Goal: Task Accomplishment & Management: Complete application form

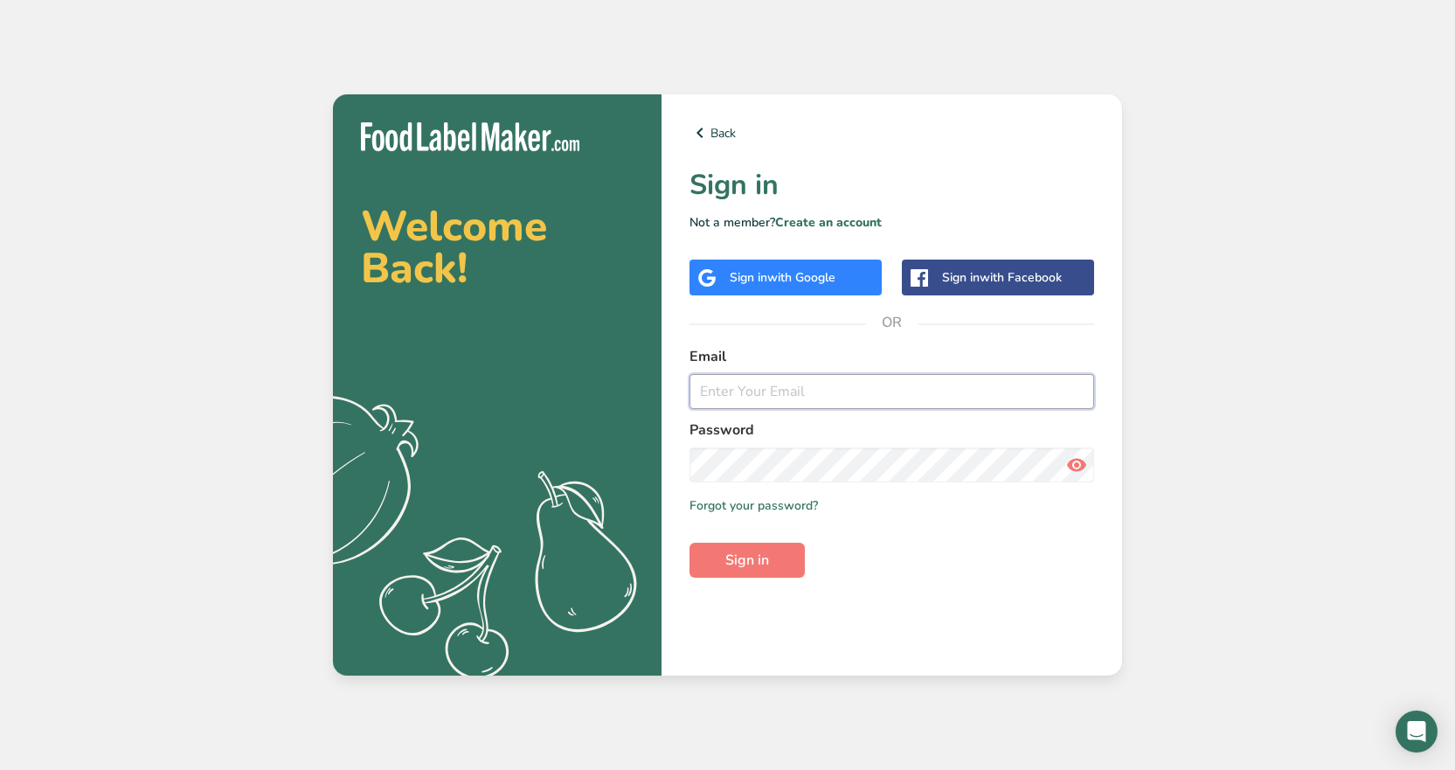
click at [756, 392] on input "email" at bounding box center [892, 391] width 405 height 35
click at [0, 769] on com-1password-button at bounding box center [0, 770] width 0 height 0
type input "[PERSON_NAME][EMAIL_ADDRESS][DOMAIN_NAME]"
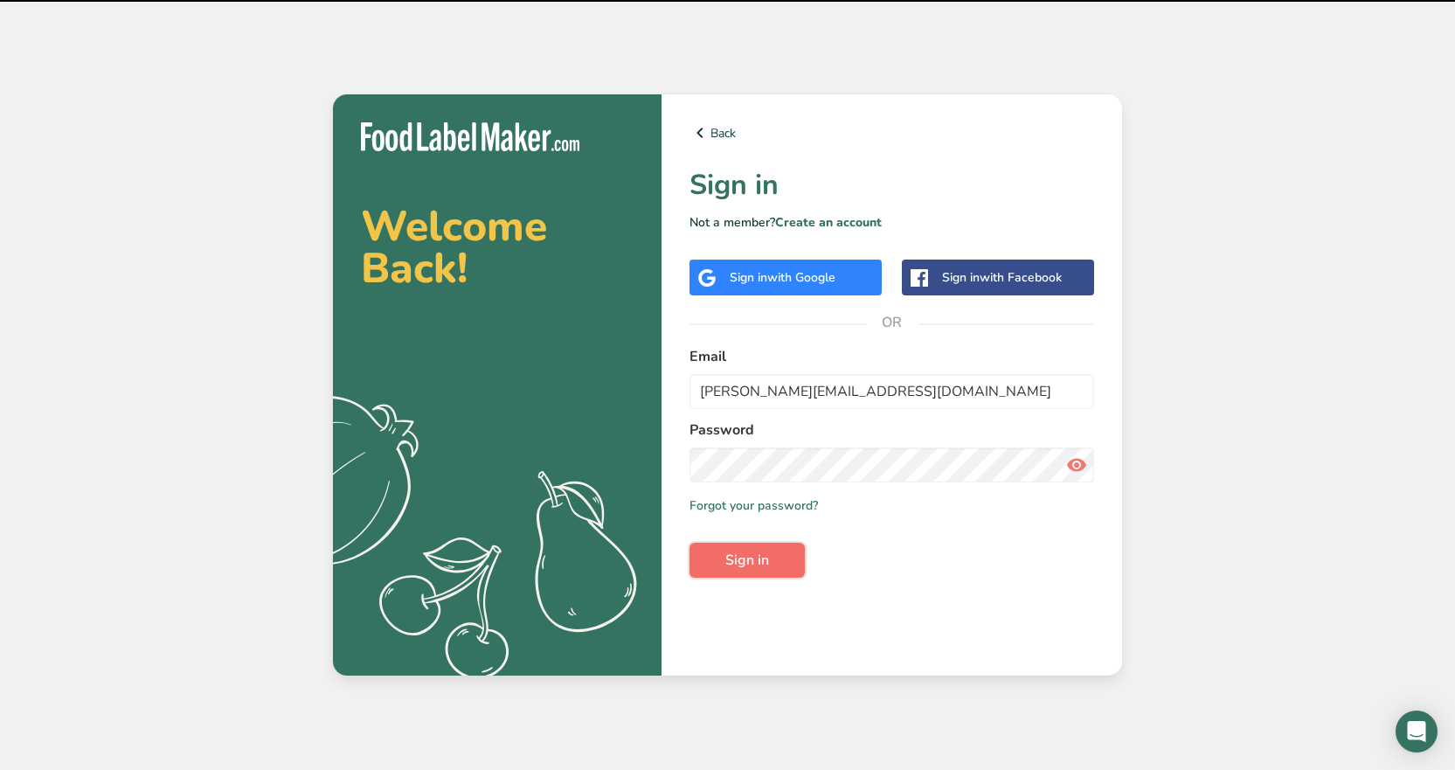
click at [734, 562] on span "Sign in" at bounding box center [747, 560] width 44 height 21
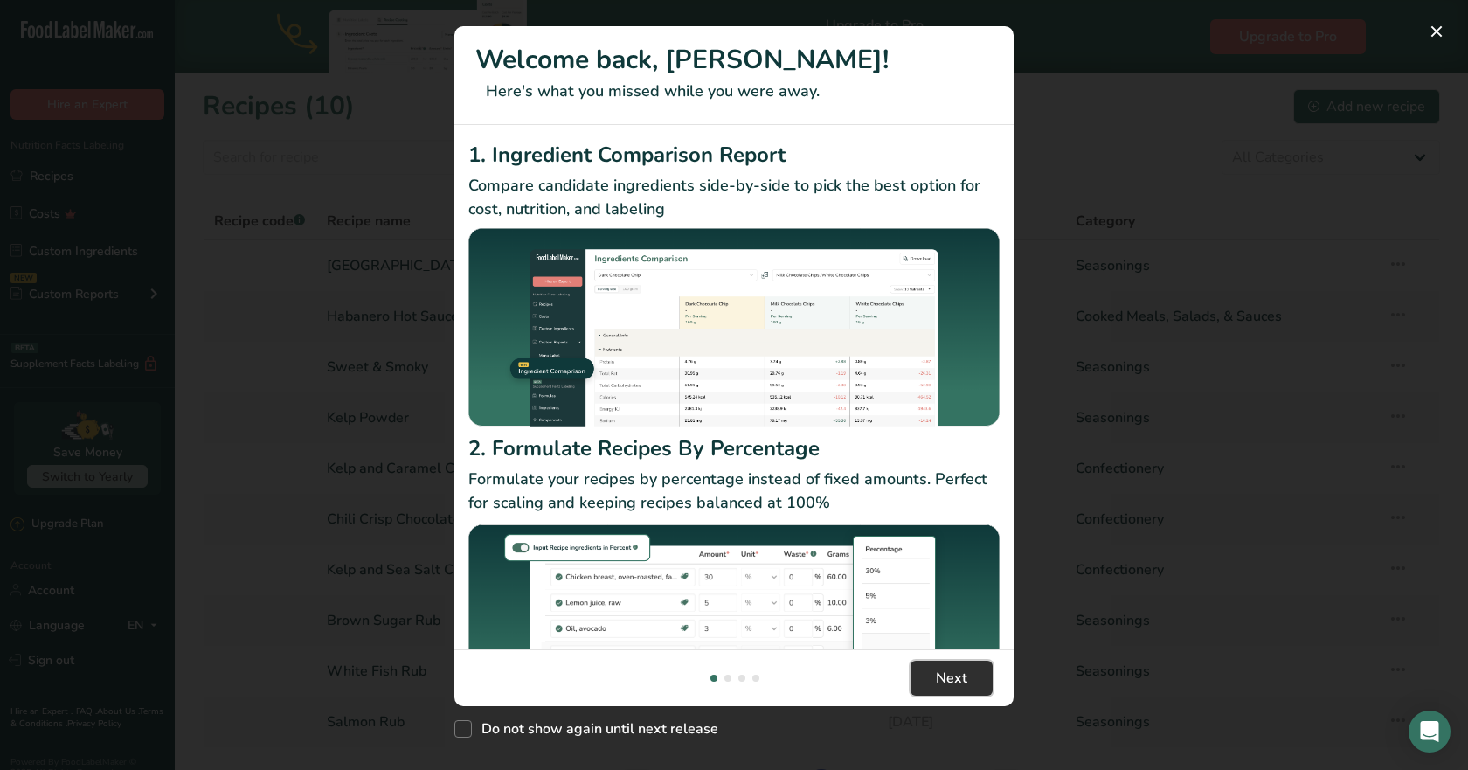
click at [953, 672] on span "Next" at bounding box center [951, 678] width 31 height 21
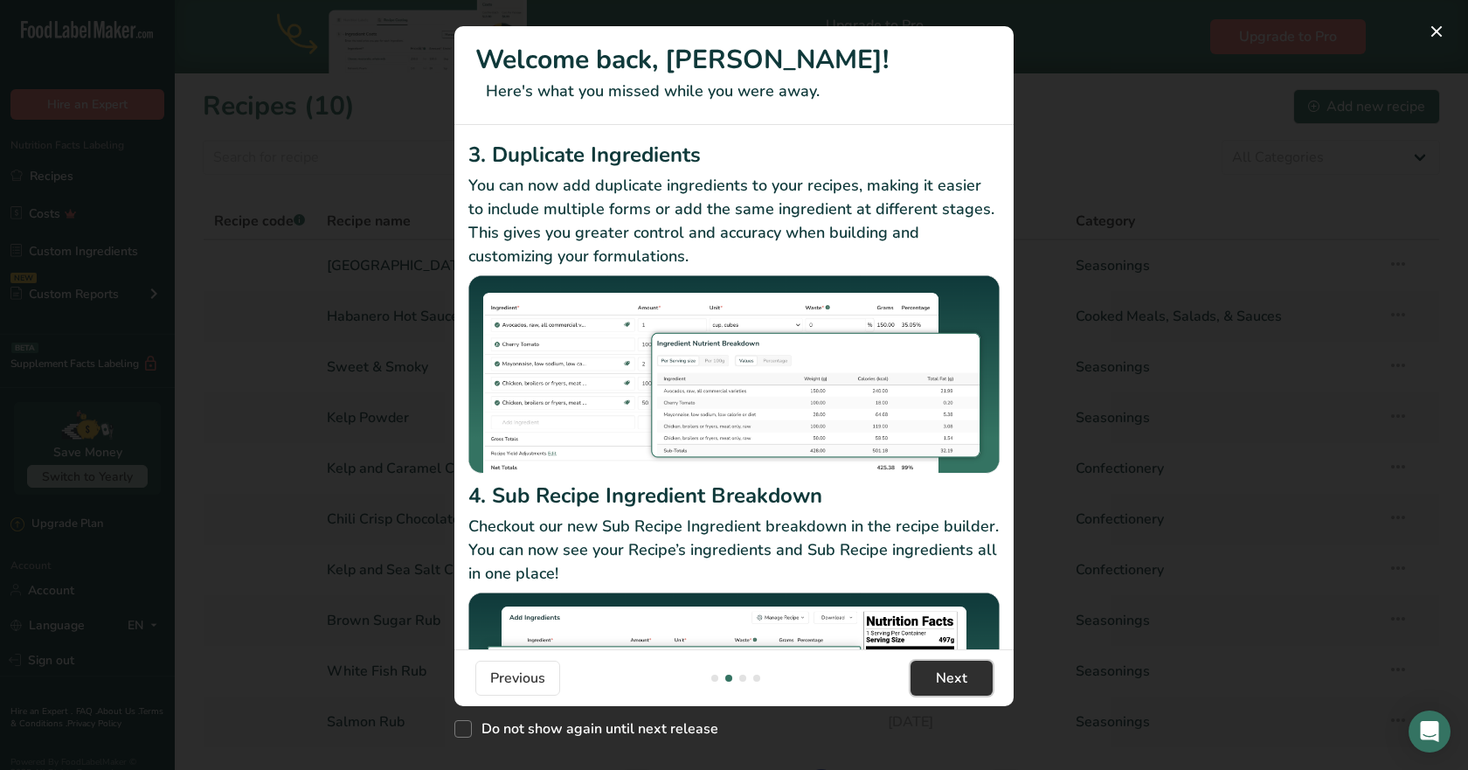
click at [949, 674] on span "Next" at bounding box center [951, 678] width 31 height 21
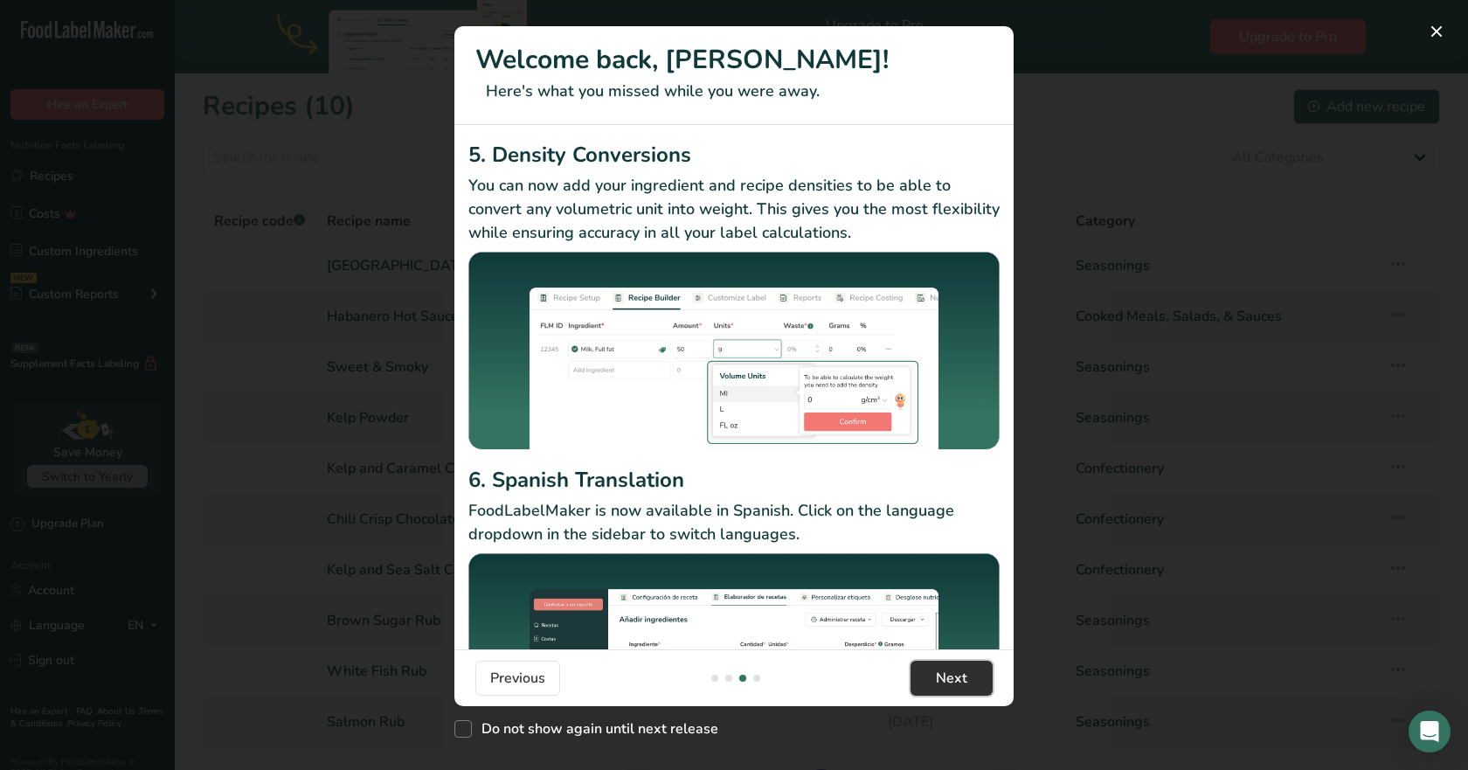
click at [949, 674] on span "Next" at bounding box center [951, 678] width 31 height 21
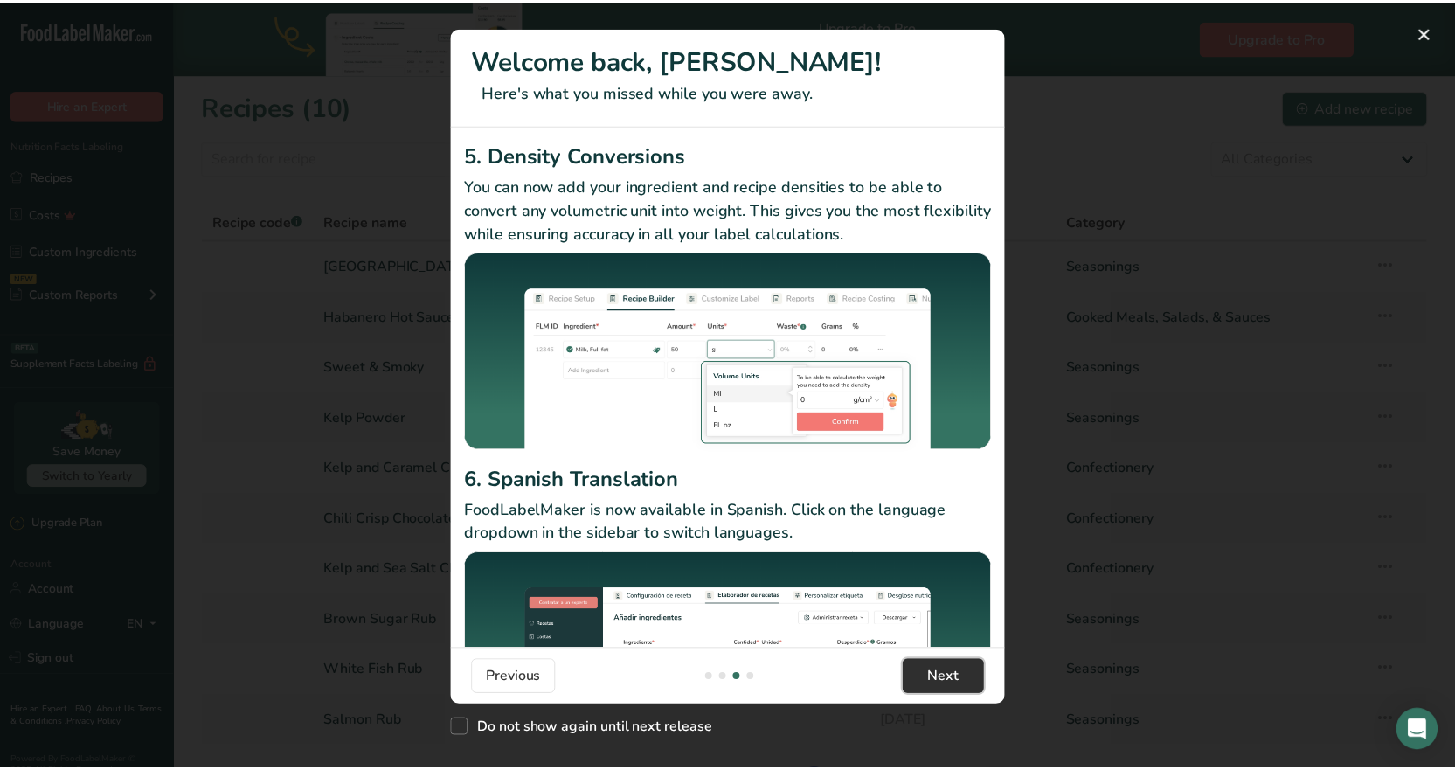
scroll to position [0, 1678]
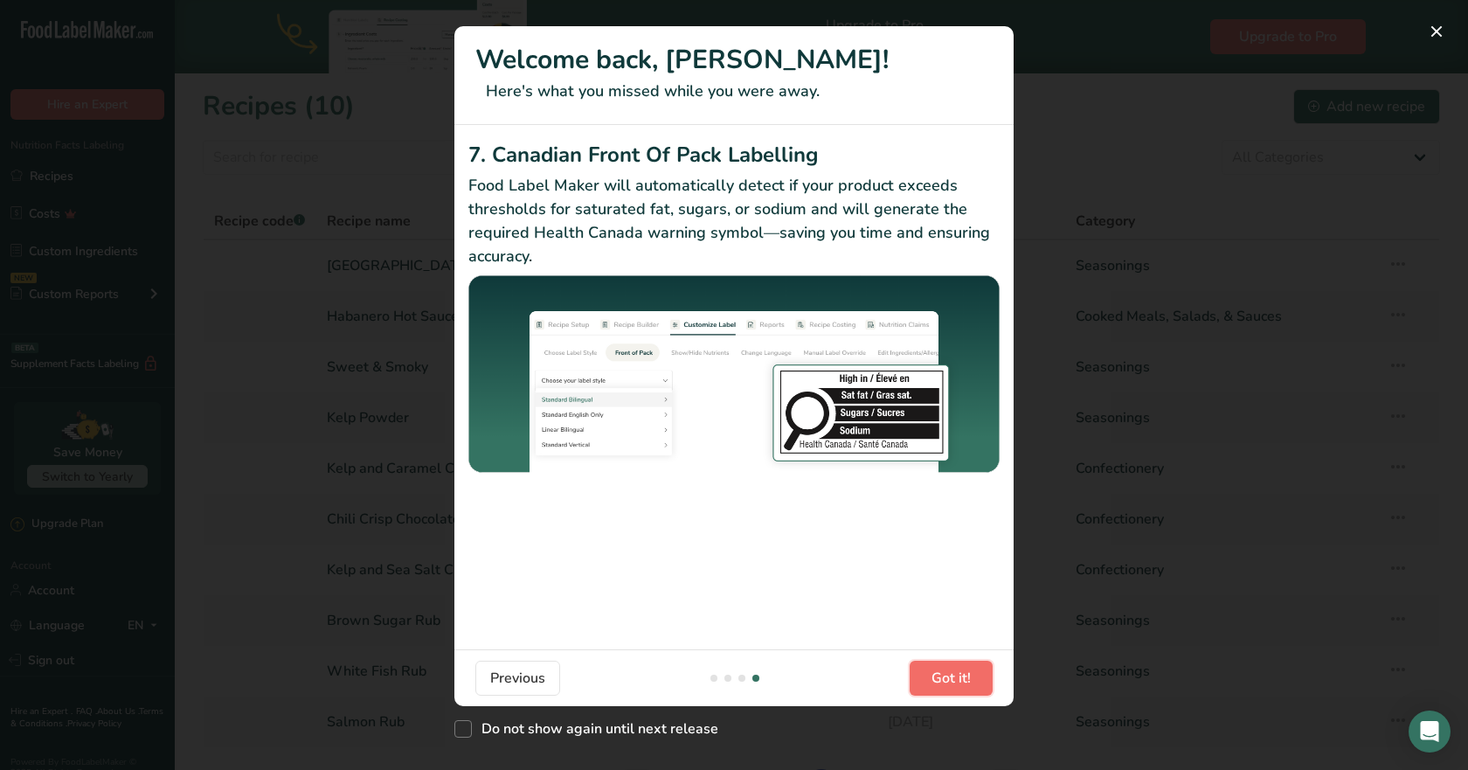
click at [949, 674] on span "Got it!" at bounding box center [951, 678] width 39 height 21
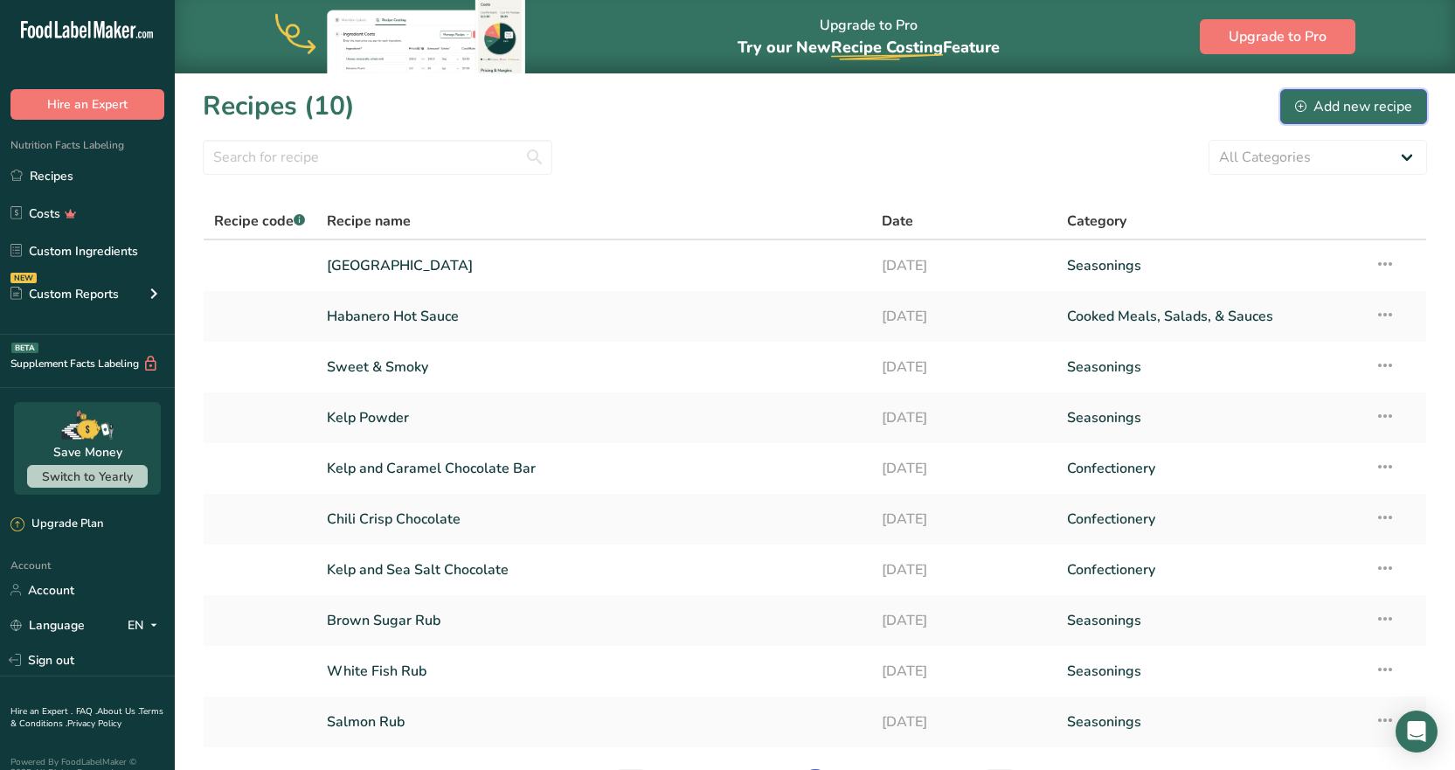
click at [1314, 100] on div "Add new recipe" at bounding box center [1353, 106] width 117 height 21
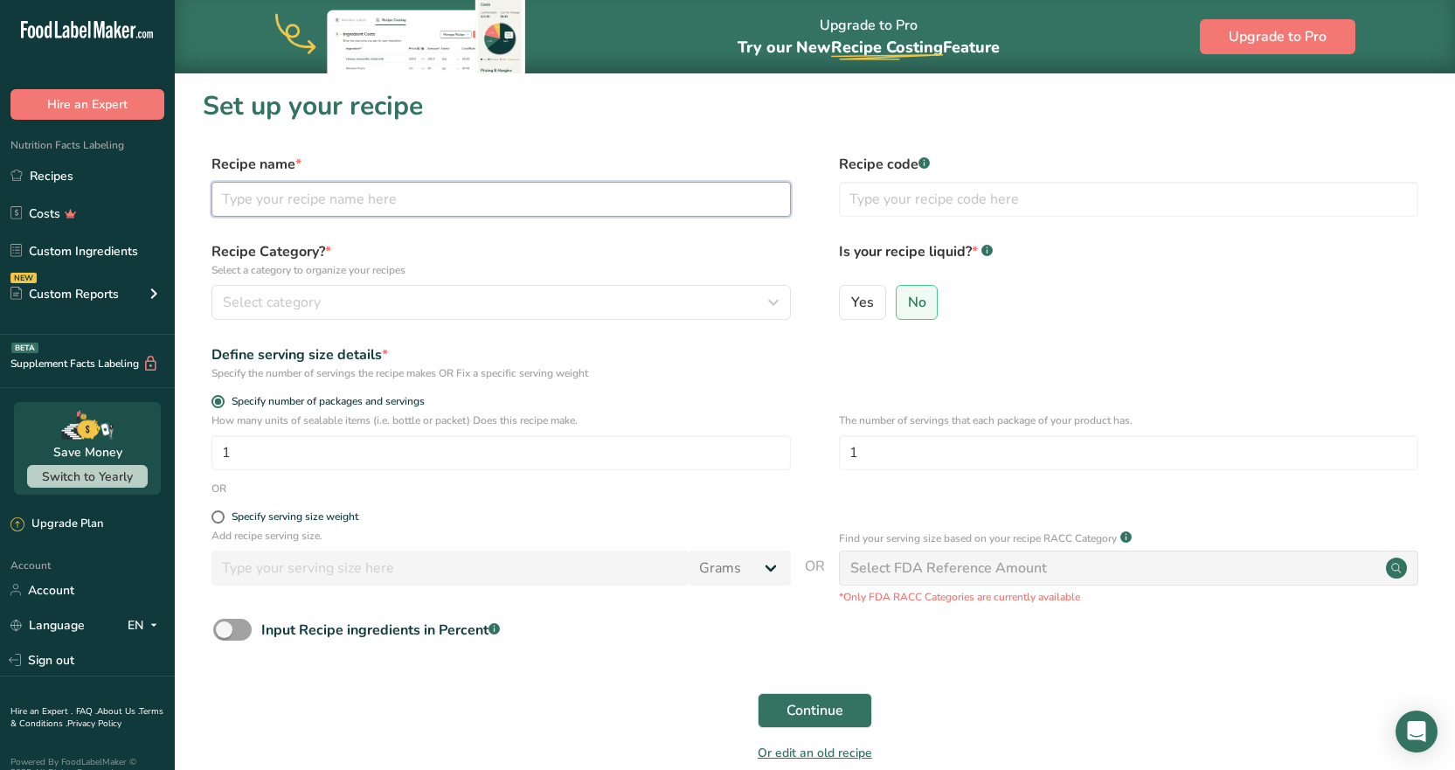
click at [304, 200] on input "text" at bounding box center [500, 199] width 579 height 35
type input "I"
type input "Tinned Fish Sprinkle"
click at [328, 300] on div "Select category" at bounding box center [496, 302] width 546 height 21
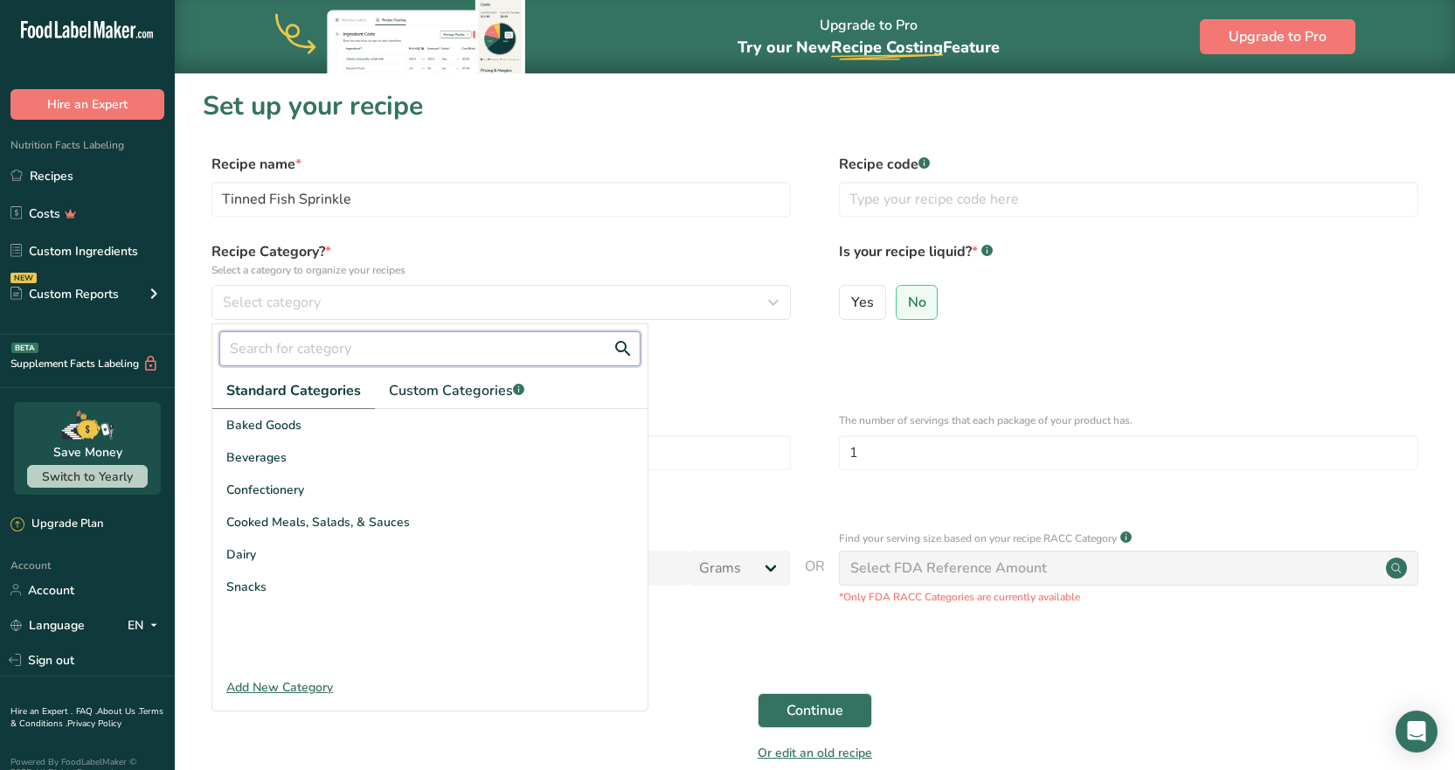
click at [325, 354] on input "text" at bounding box center [429, 348] width 421 height 35
click at [378, 357] on input "seasoning" at bounding box center [429, 348] width 421 height 35
click at [295, 352] on input "seasoning" at bounding box center [429, 348] width 421 height 35
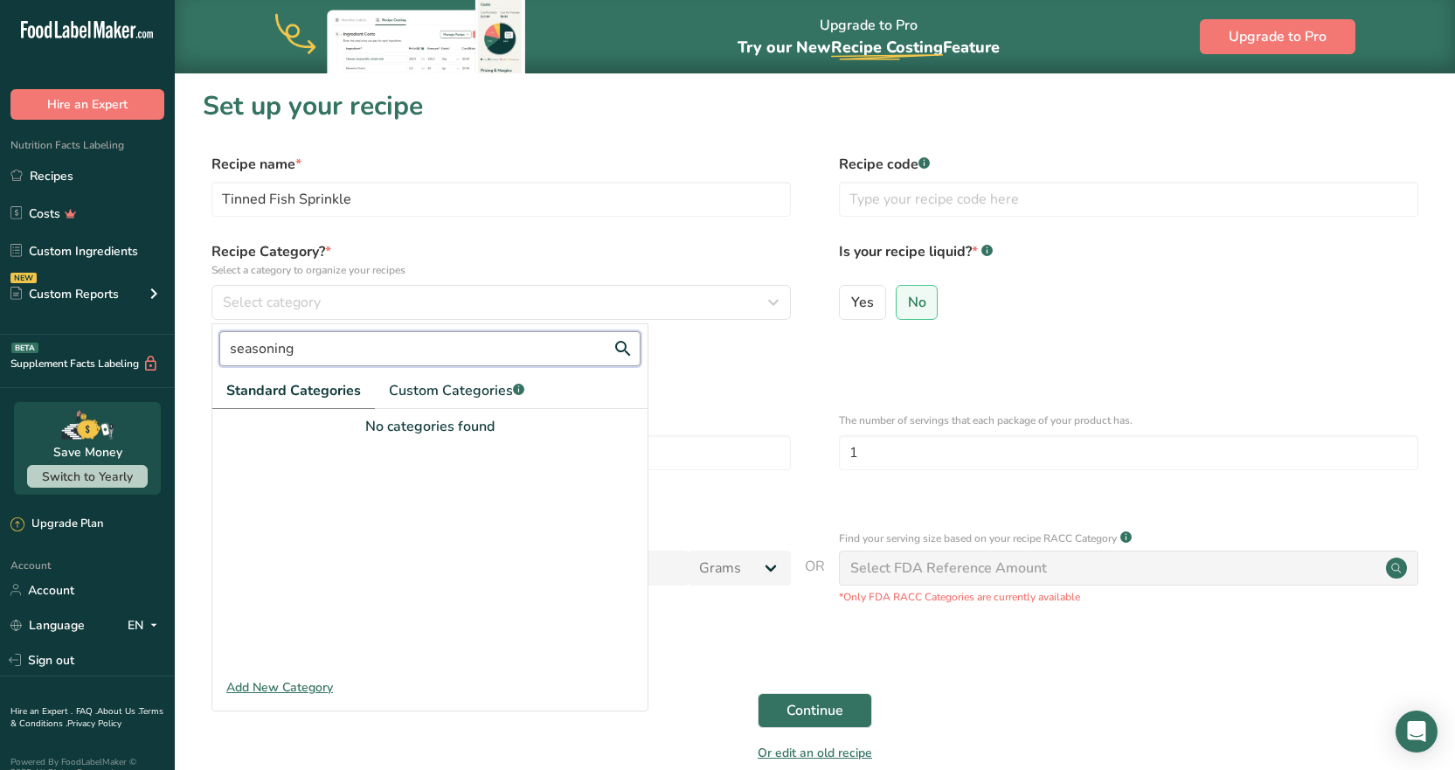
click at [295, 352] on input "seasoning" at bounding box center [429, 348] width 421 height 35
click at [467, 394] on span "Custom Categories .a-a{fill:#347362;}.b-a{fill:#fff;}" at bounding box center [456, 390] width 135 height 21
click at [319, 349] on input "salt" at bounding box center [429, 348] width 421 height 35
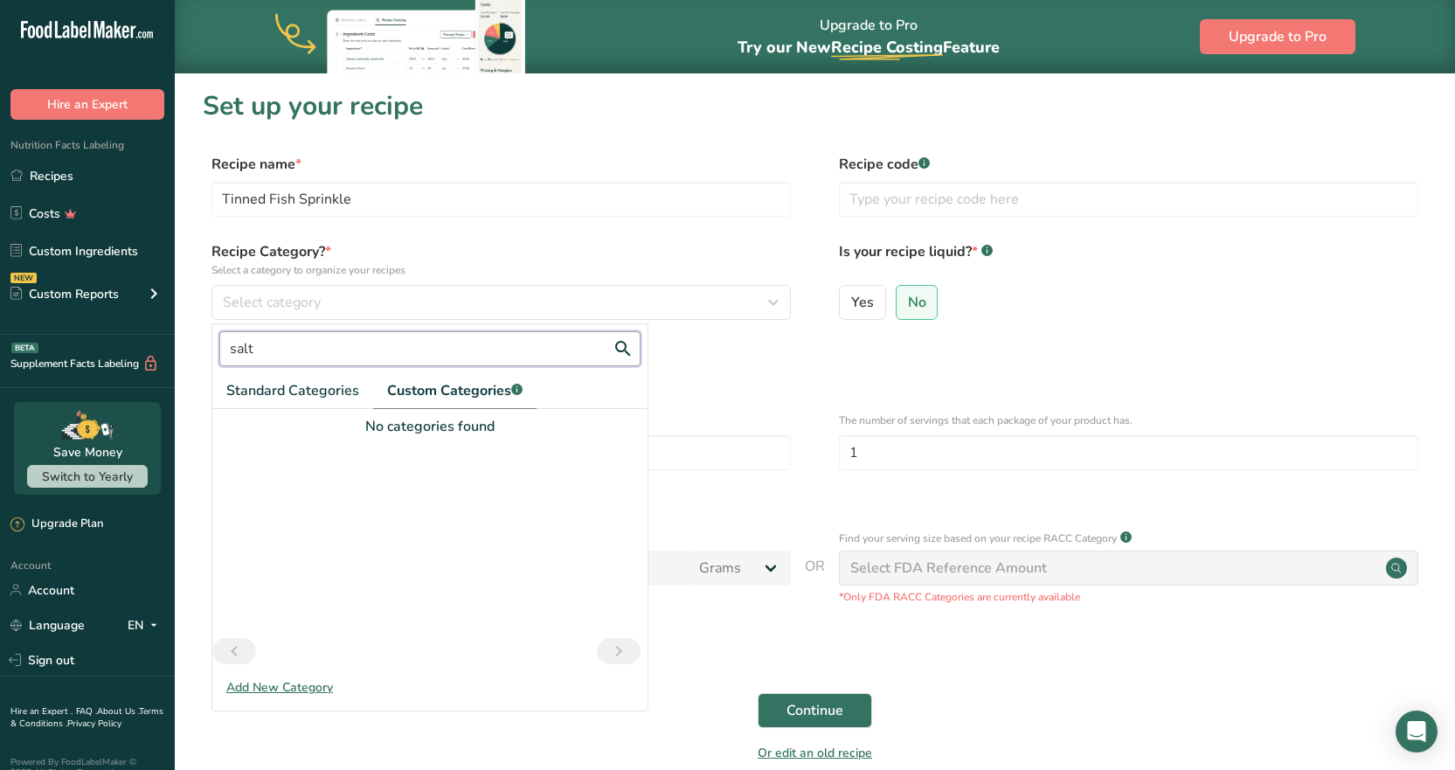
click at [319, 349] on input "salt" at bounding box center [429, 348] width 421 height 35
type input "Seas"
click at [336, 433] on div "Seasoning" at bounding box center [429, 425] width 435 height 32
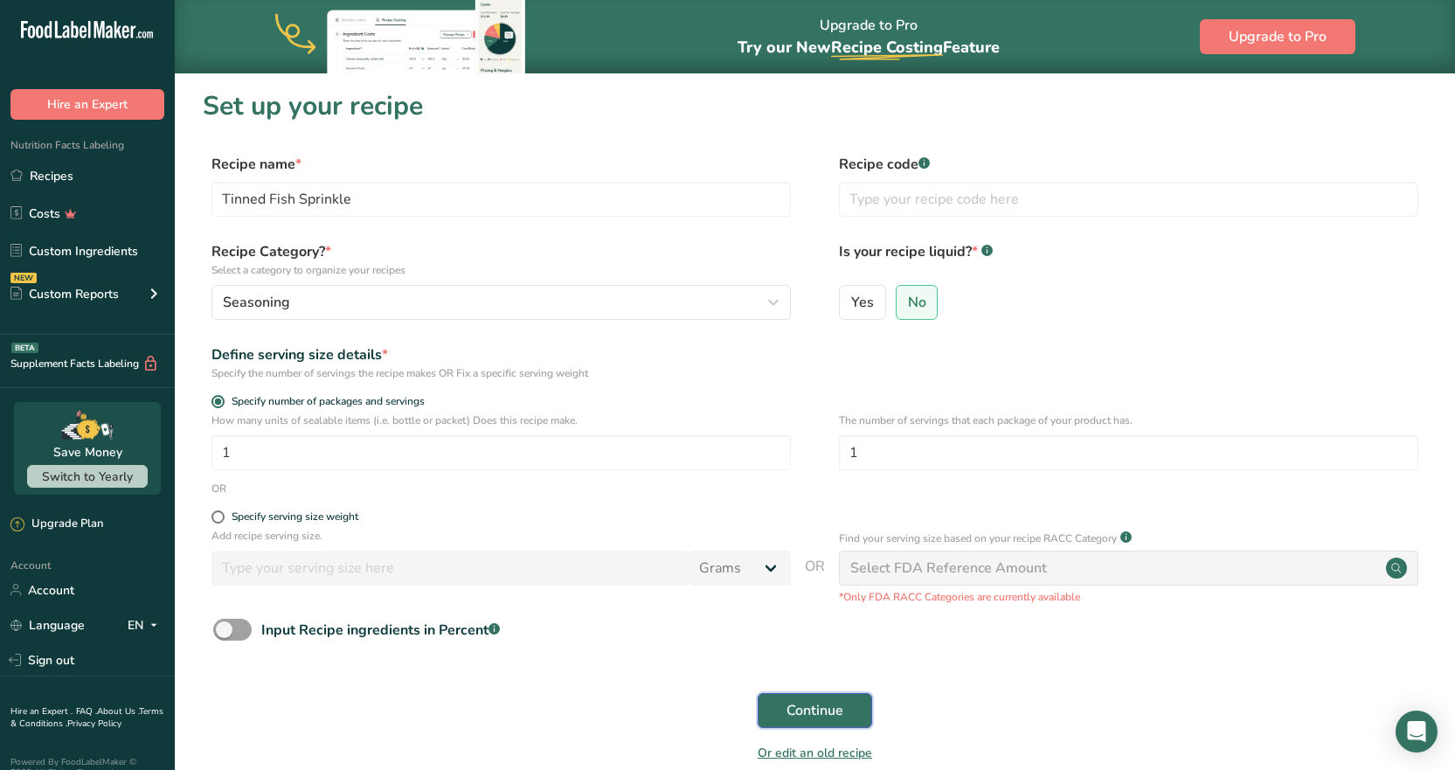
click at [791, 704] on span "Continue" at bounding box center [815, 710] width 57 height 21
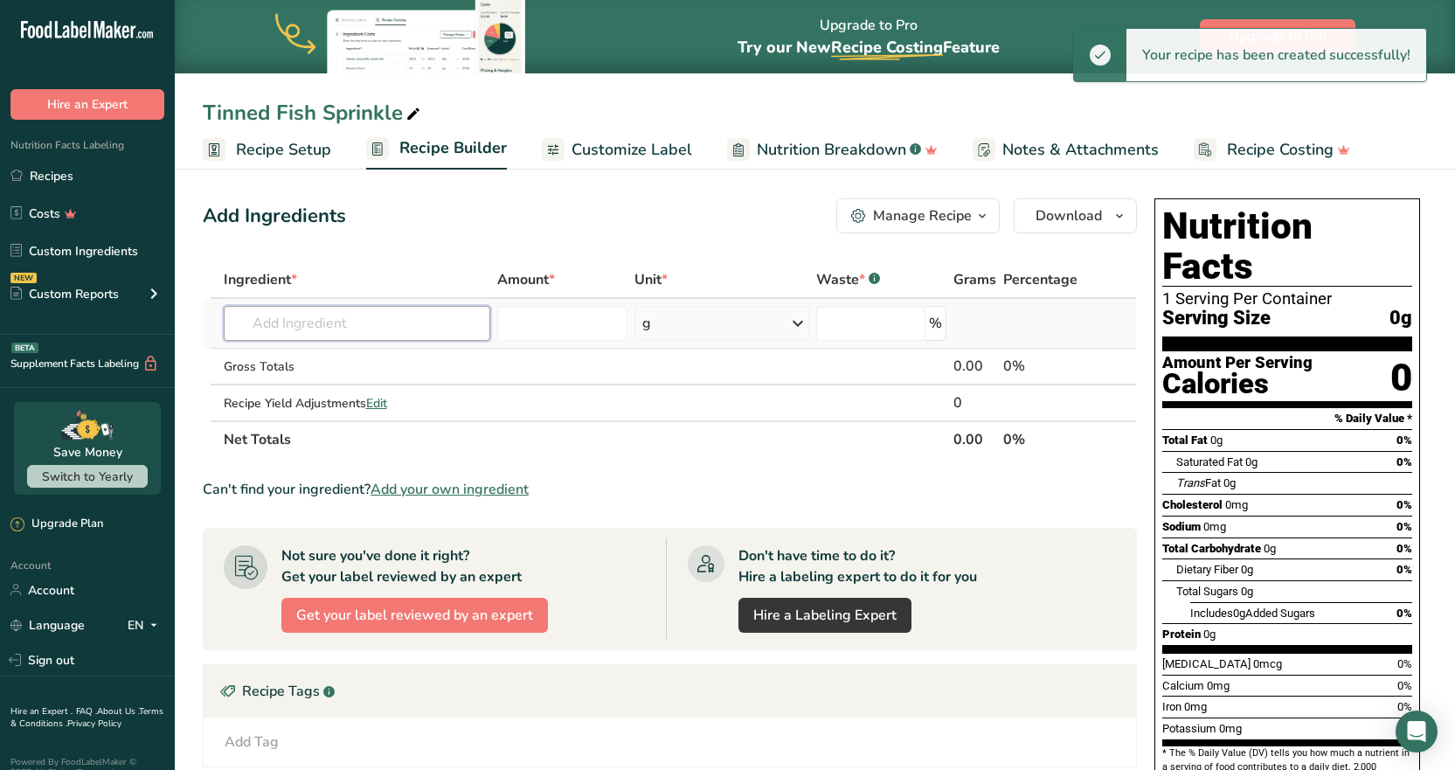
click at [335, 329] on input "text" at bounding box center [357, 323] width 267 height 35
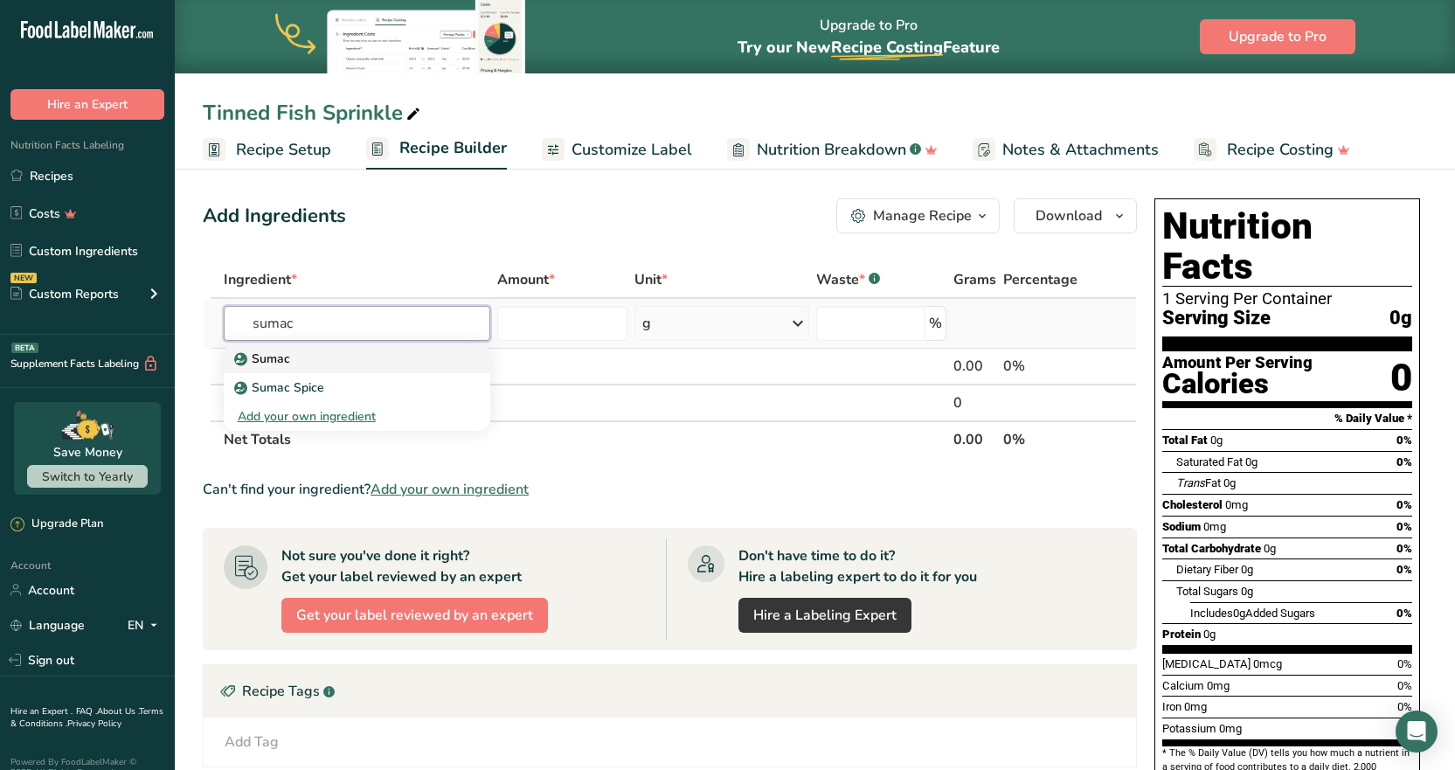
type input "sumac"
click at [292, 361] on div "Sumac" at bounding box center [343, 359] width 211 height 18
type input "Sumac"
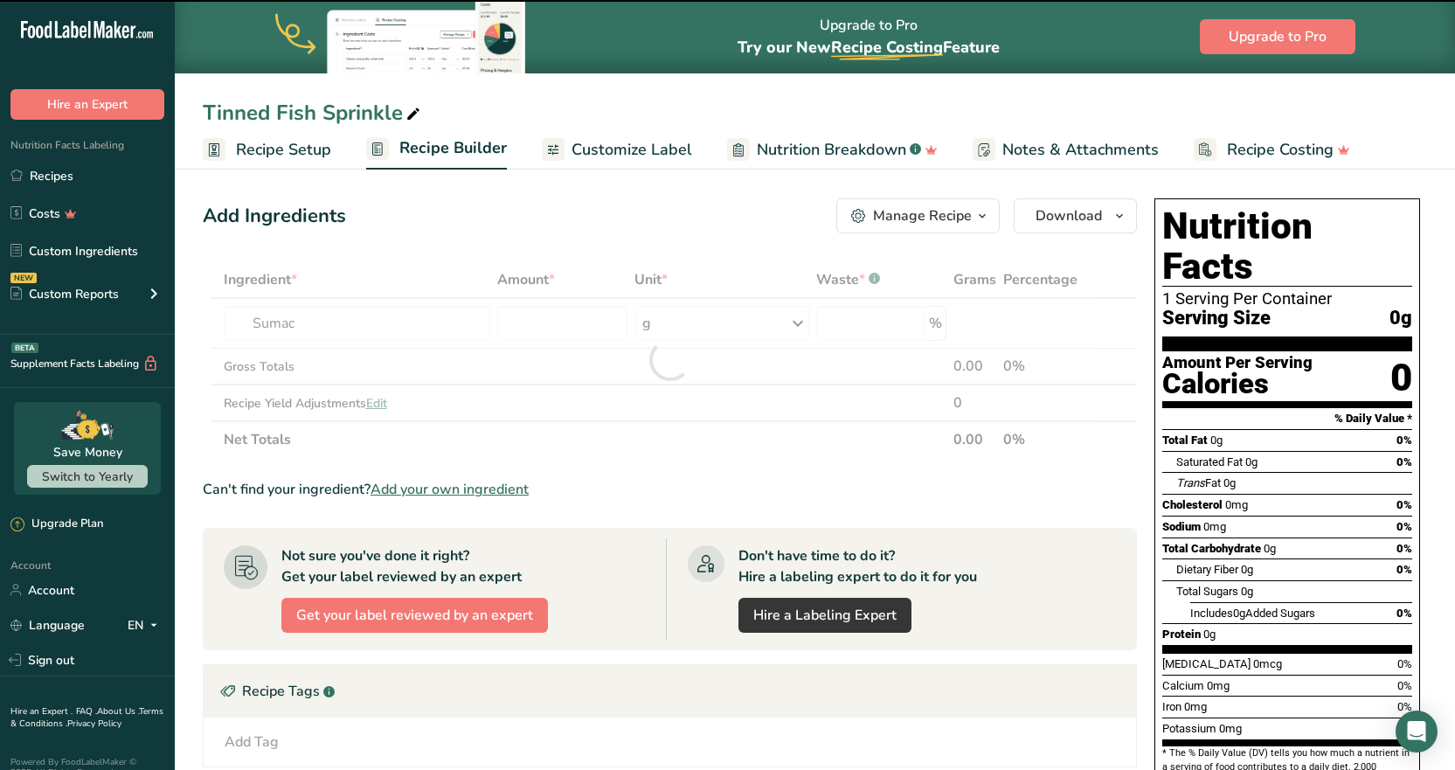
type input "0"
